Goal: Task Accomplishment & Management: Manage account settings

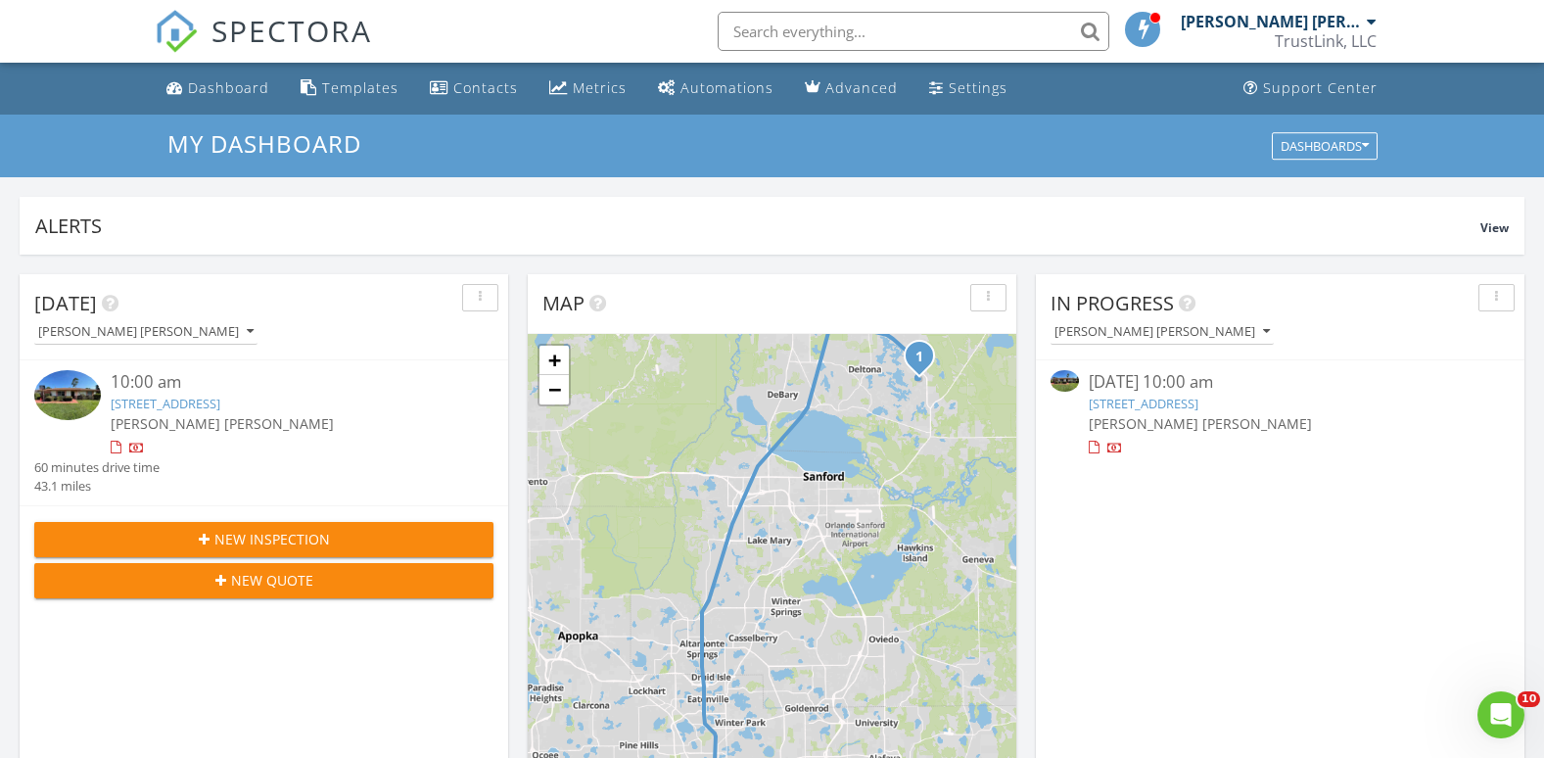
click at [1485, 297] on button "button" at bounding box center [1496, 297] width 36 height 27
click at [1252, 437] on div "08/27/25 10:00 am 3228 Post St, Deltona, FL 32738 Juan Bautista" at bounding box center [1280, 413] width 383 height 87
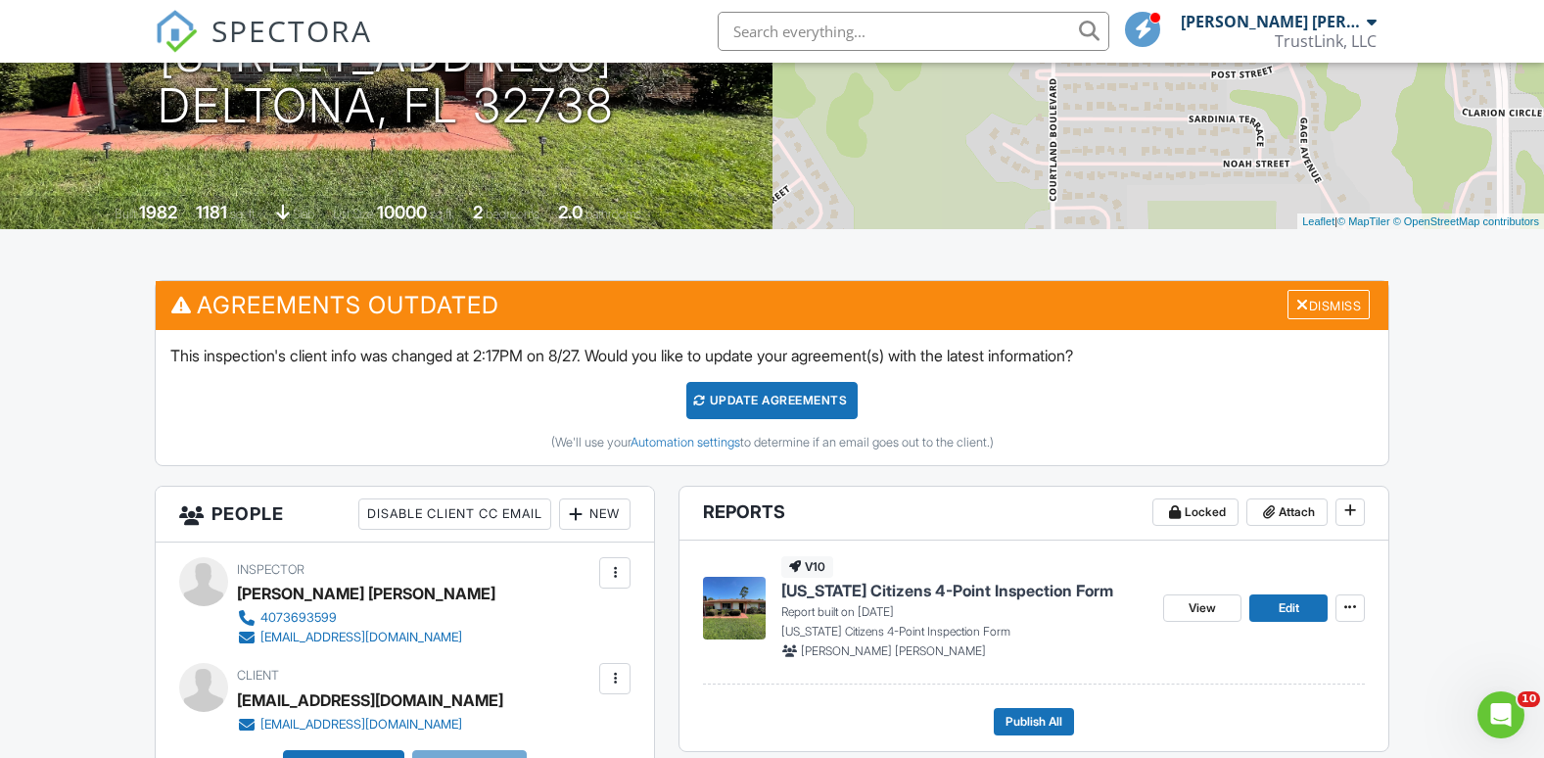
scroll to position [392, 0]
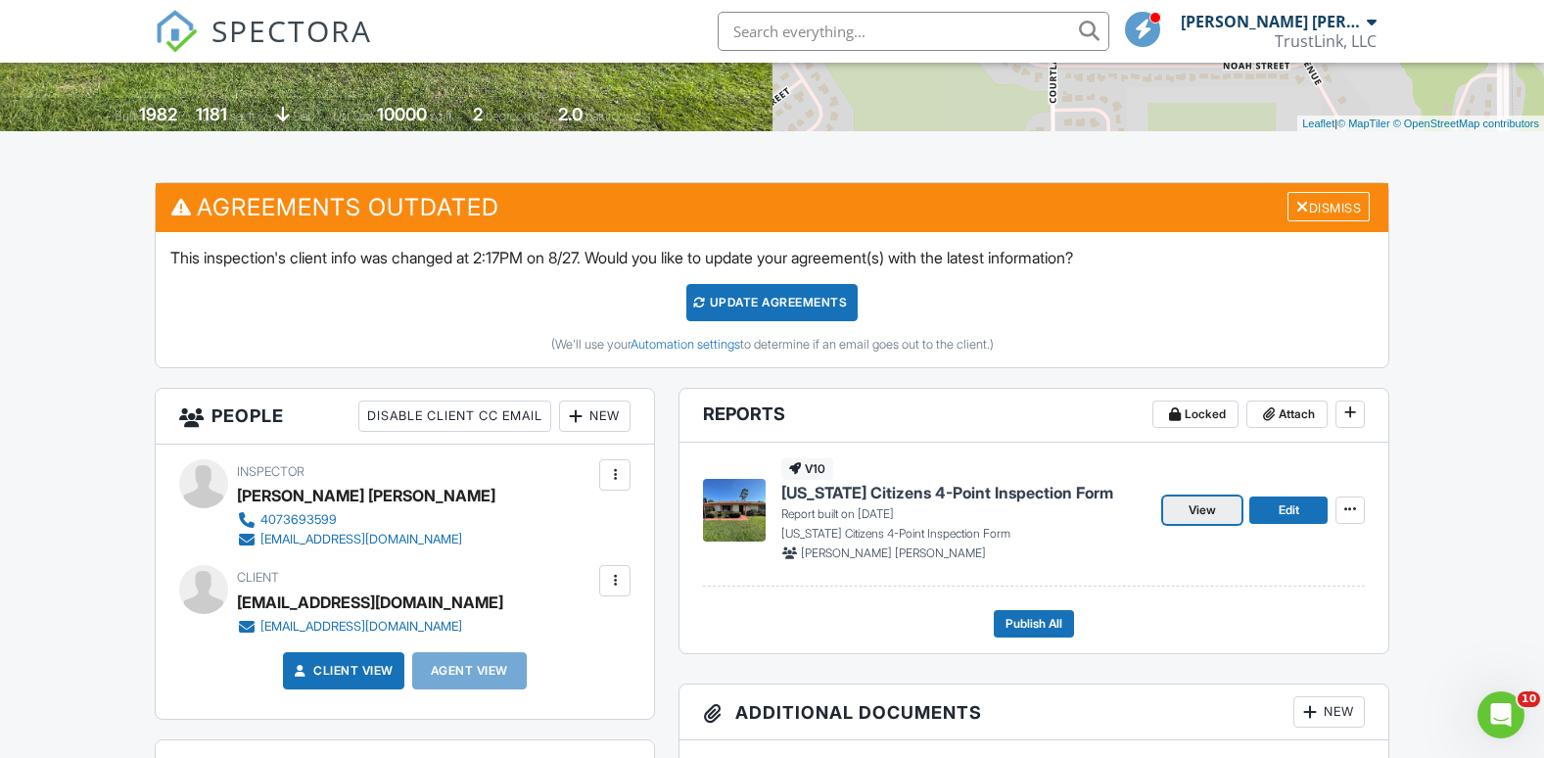
click at [1221, 509] on link "View" at bounding box center [1202, 509] width 78 height 27
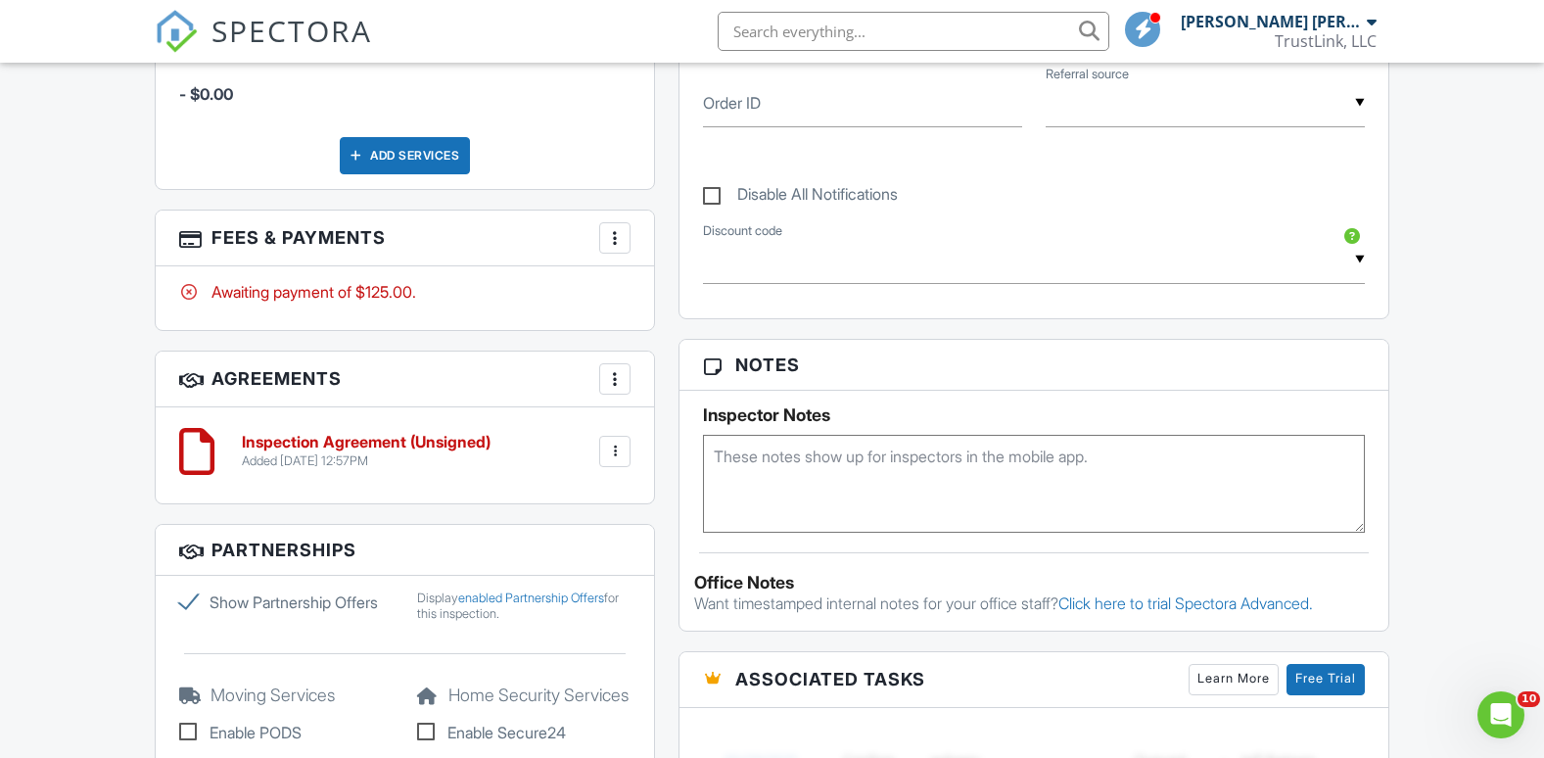
click at [607, 242] on div at bounding box center [615, 238] width 20 height 20
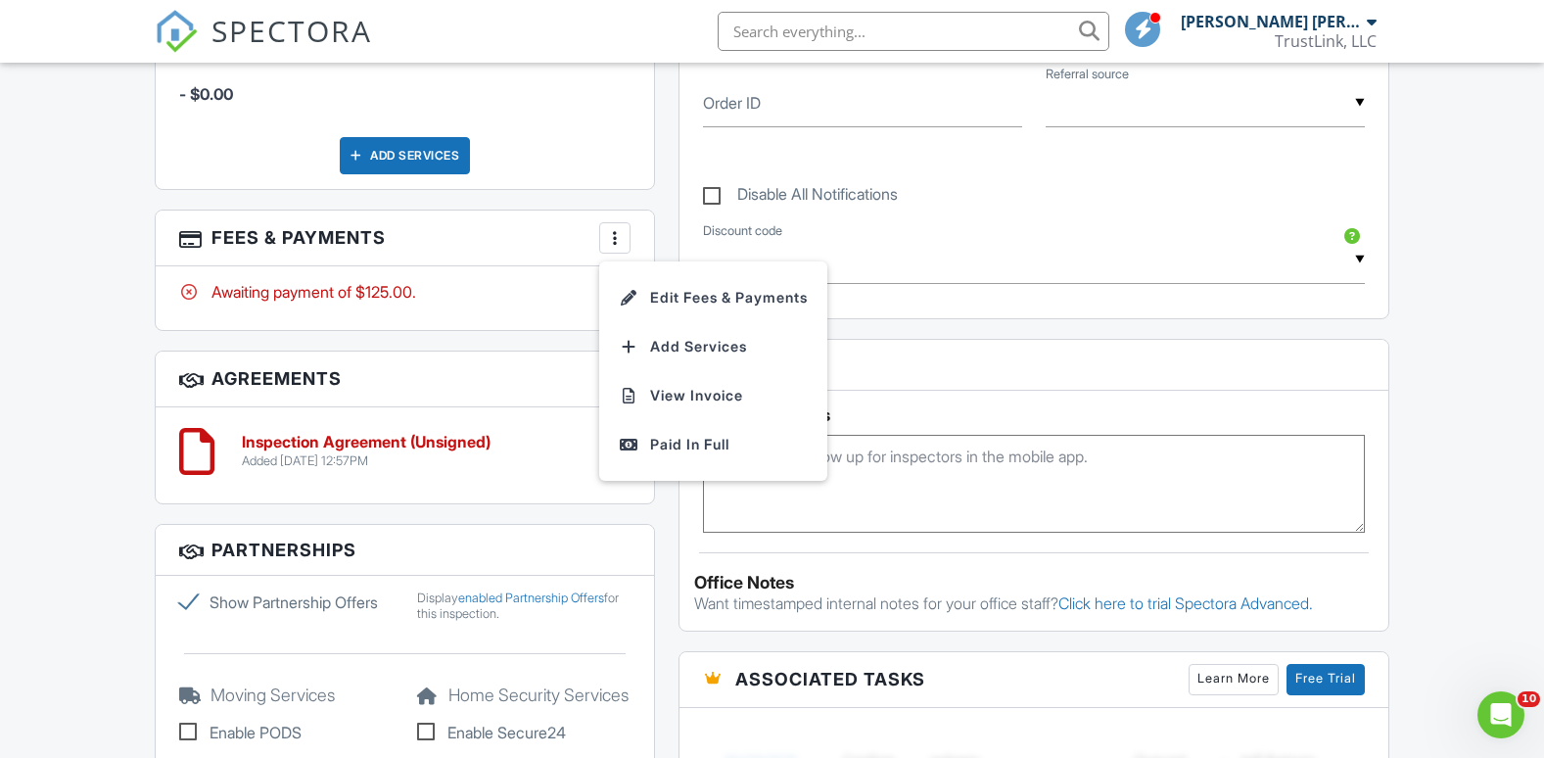
click at [38, 253] on div "Dashboard Templates Contacts Metrics Automations Advanced Settings Support Cent…" at bounding box center [772, 163] width 1544 height 2646
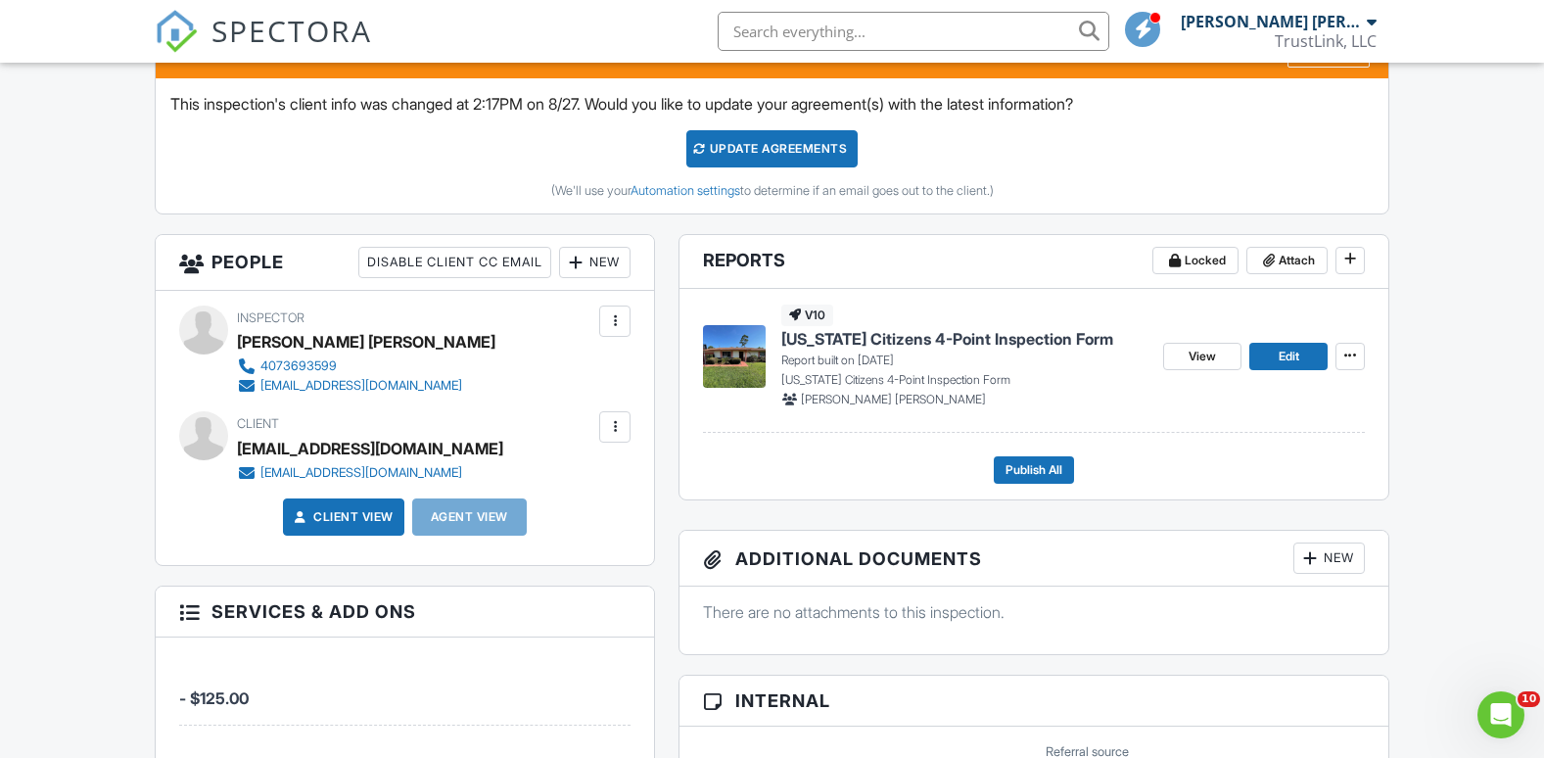
scroll to position [478, 0]
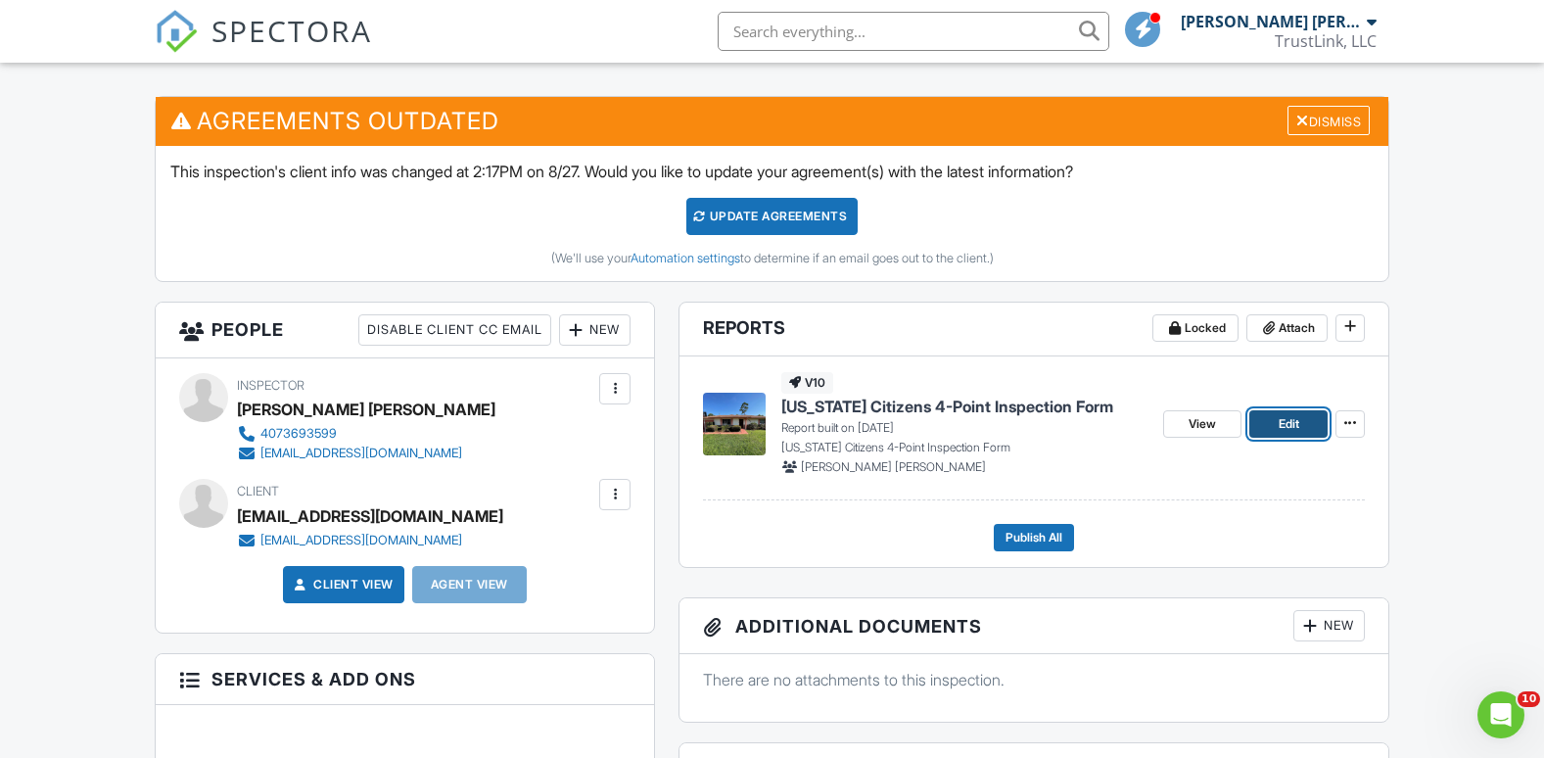
click at [1274, 423] on link "Edit" at bounding box center [1288, 423] width 78 height 27
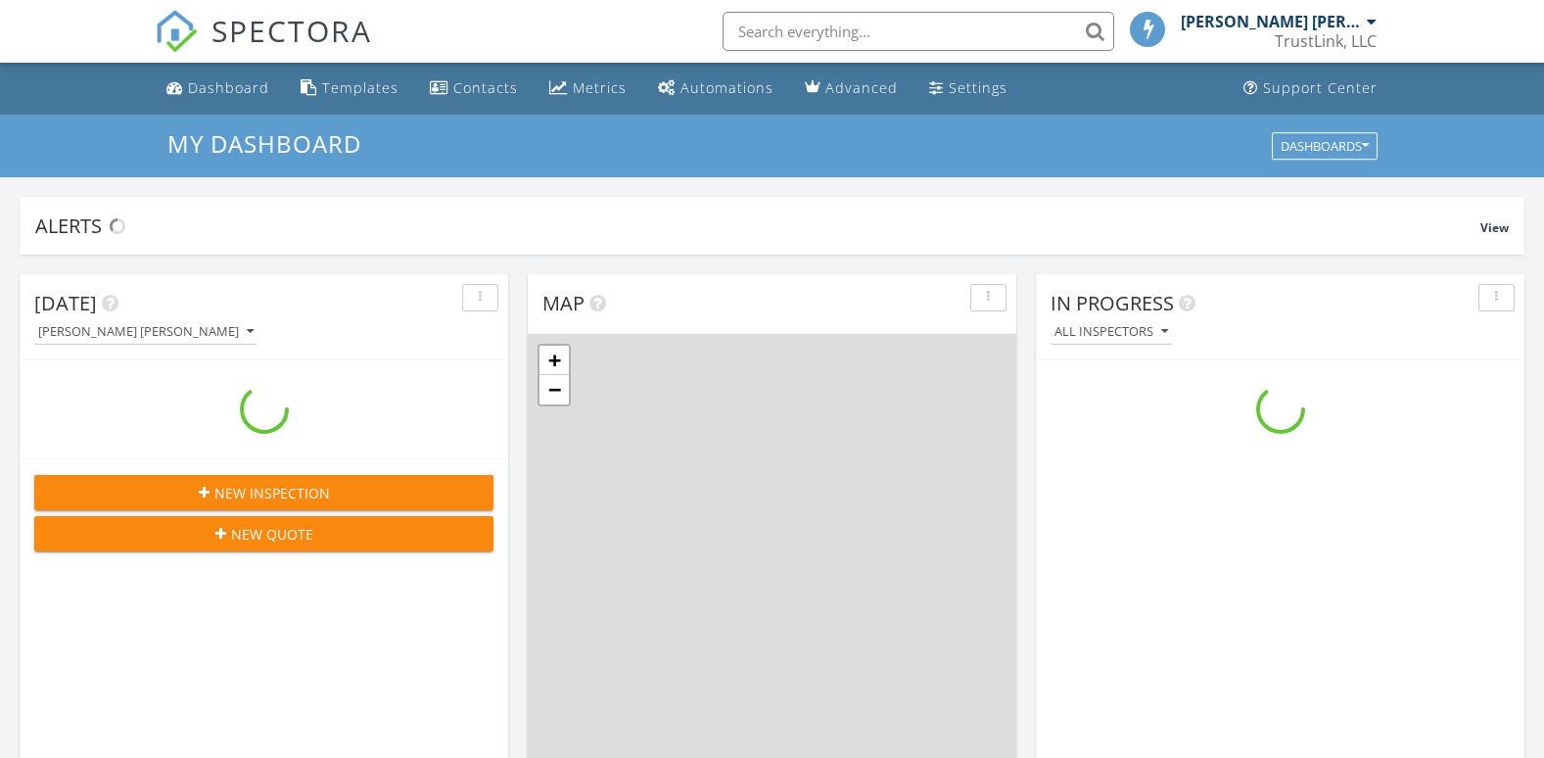
scroll to position [1812, 1574]
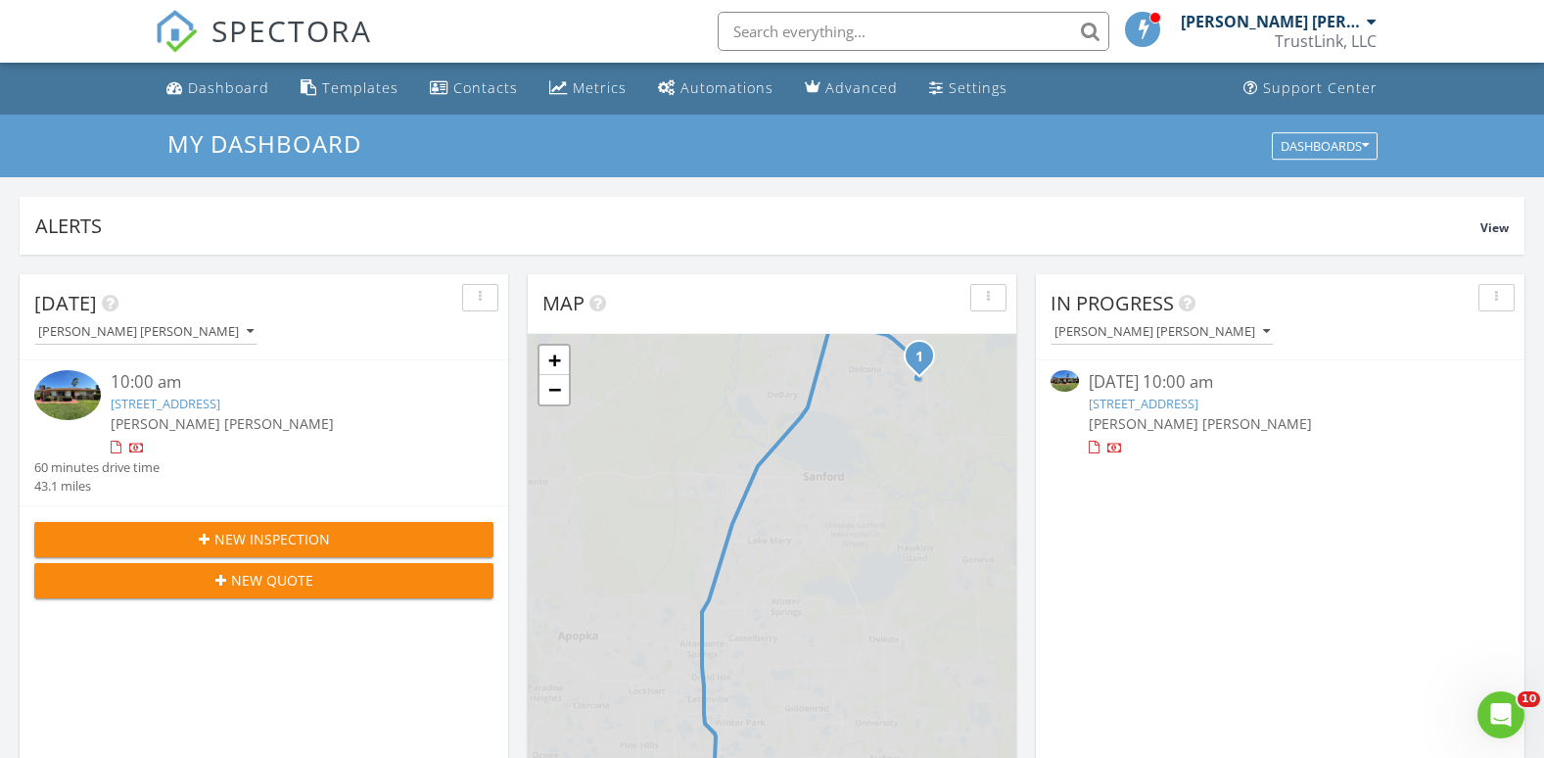
click at [1154, 398] on link "3228 Post St, Deltona, FL 32738" at bounding box center [1144, 404] width 110 height 18
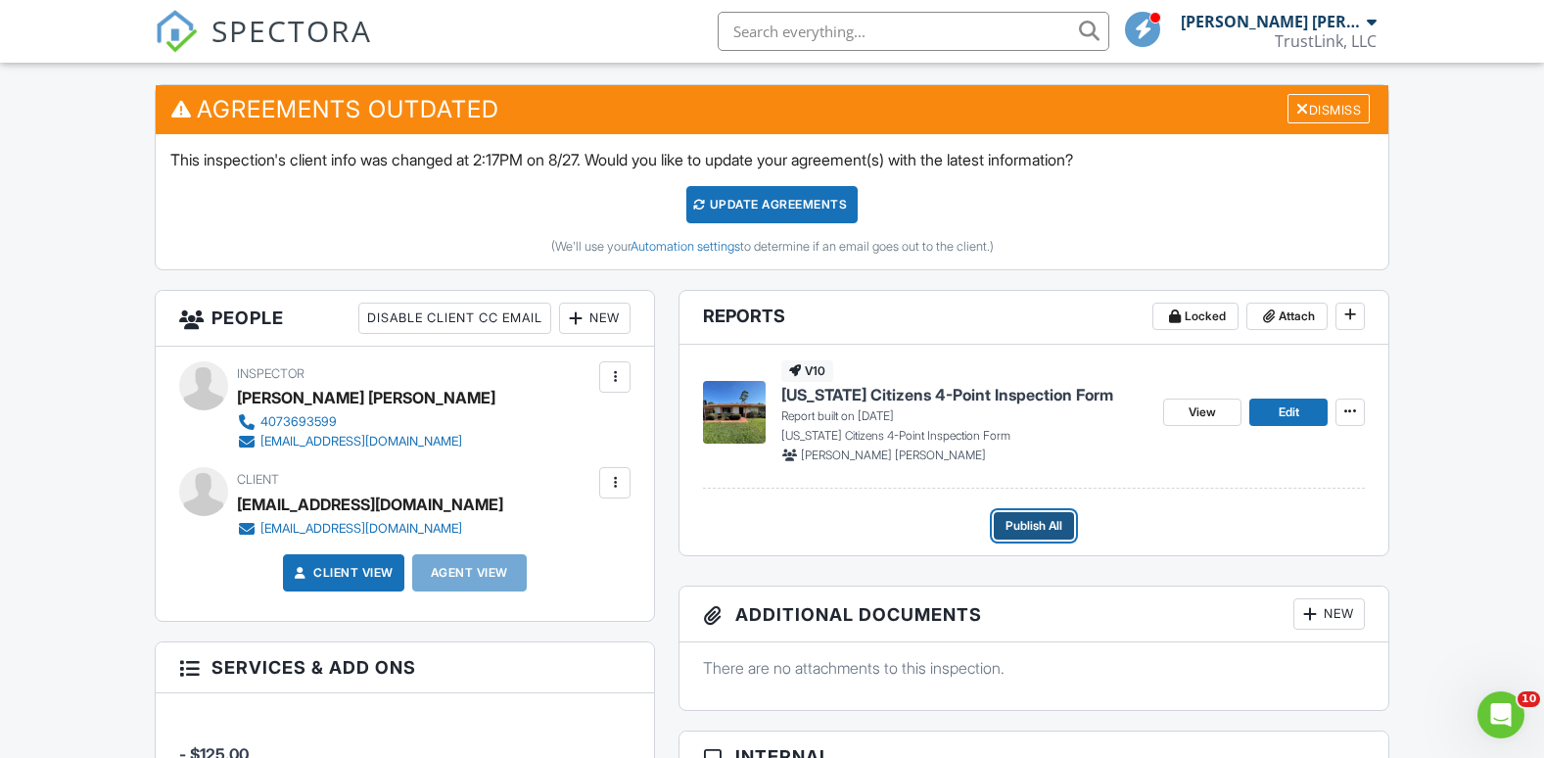
click at [1051, 526] on span "Publish All" at bounding box center [1034, 526] width 57 height 20
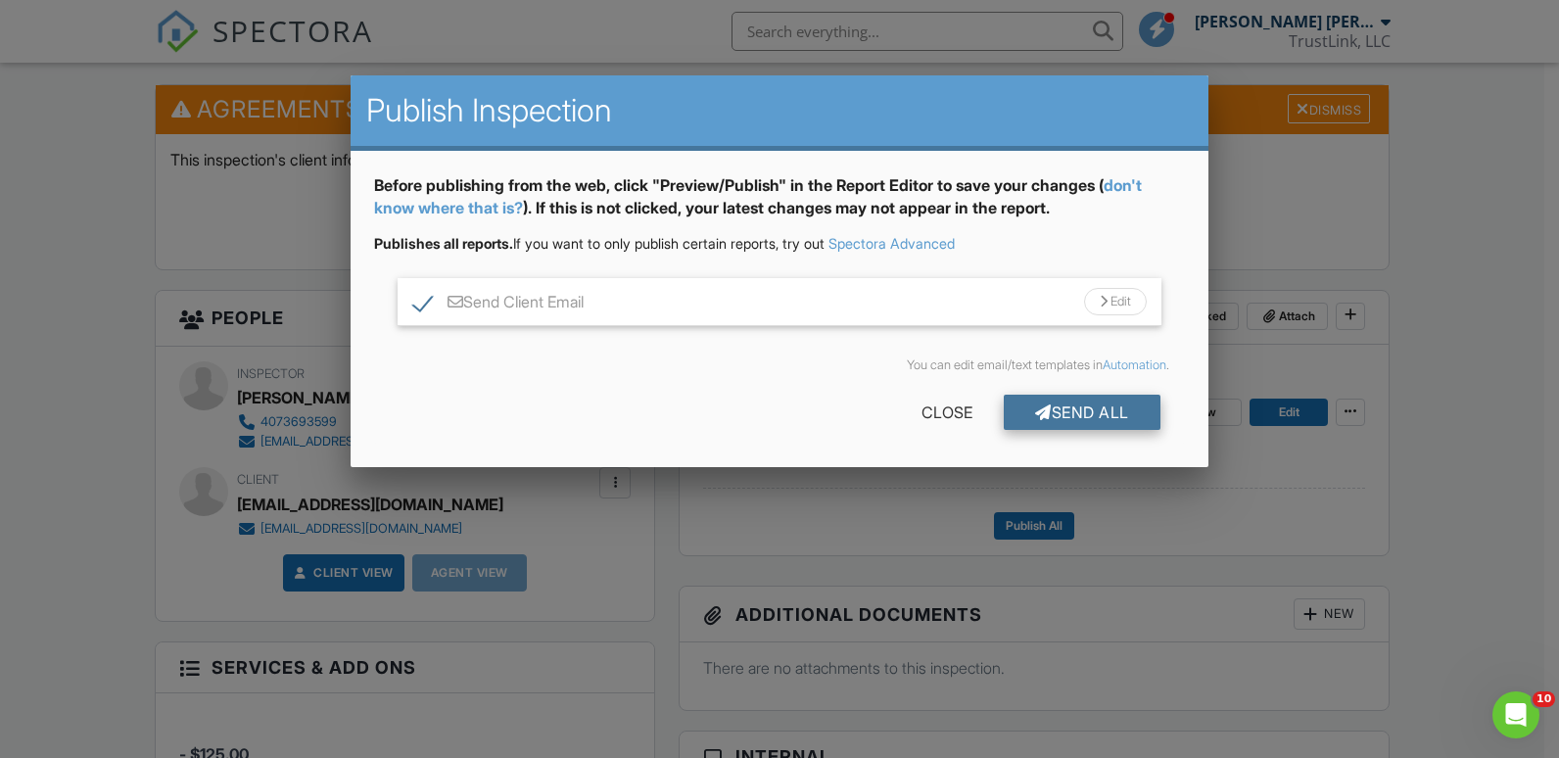
click at [1085, 417] on div "Send All" at bounding box center [1082, 412] width 157 height 35
